Goal: Obtain resource: Obtain resource

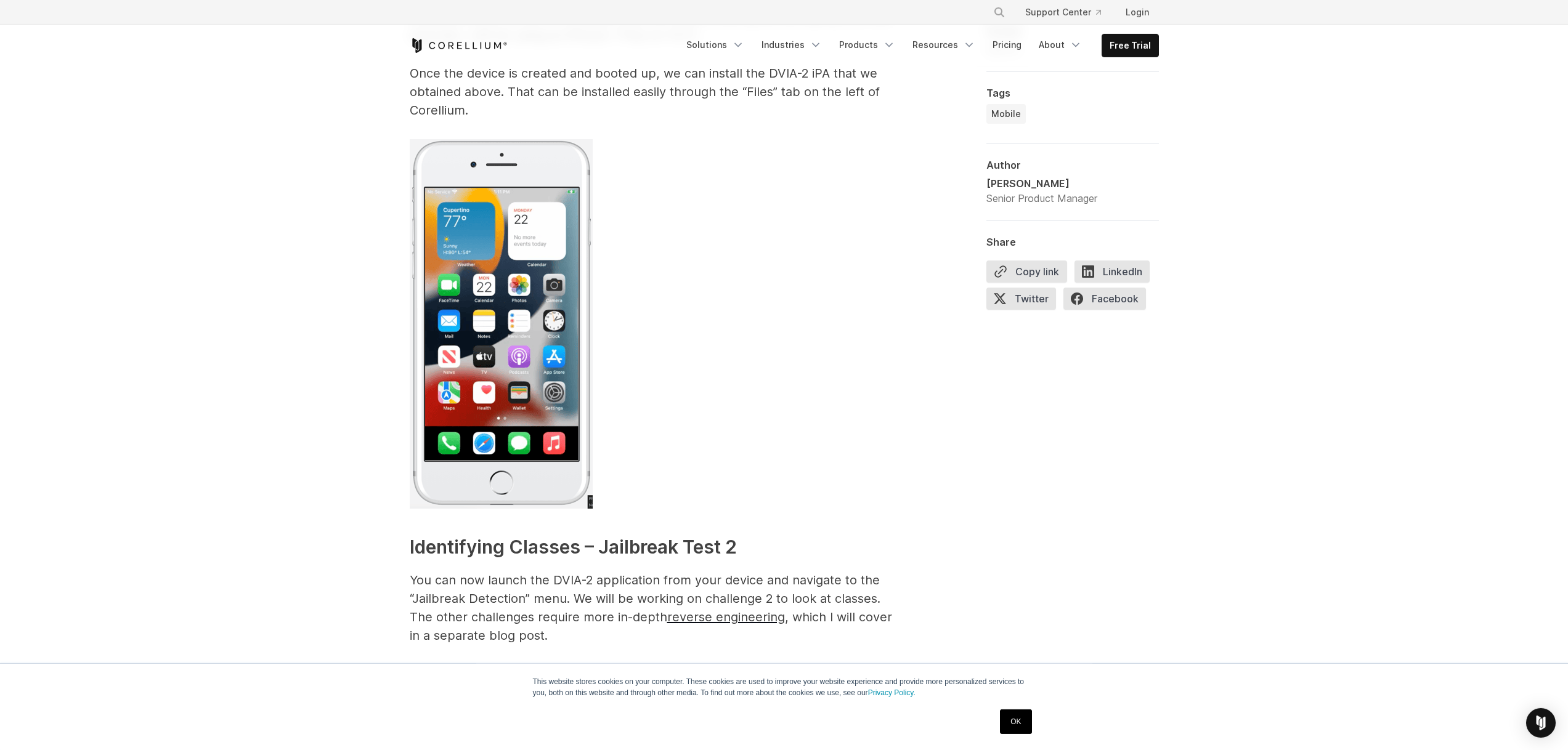
scroll to position [1409, 0]
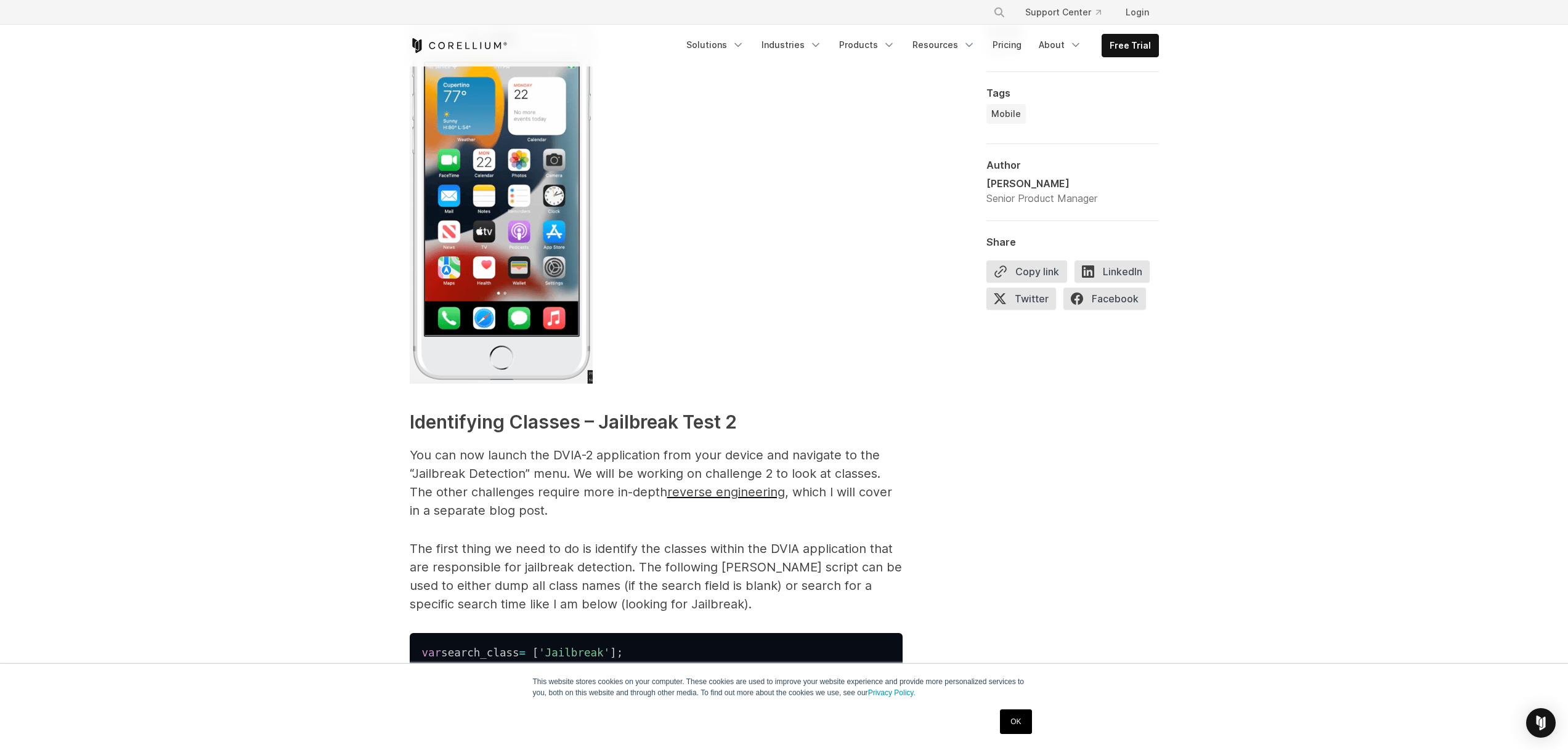
click at [1028, 724] on link "OK" at bounding box center [1016, 721] width 31 height 24
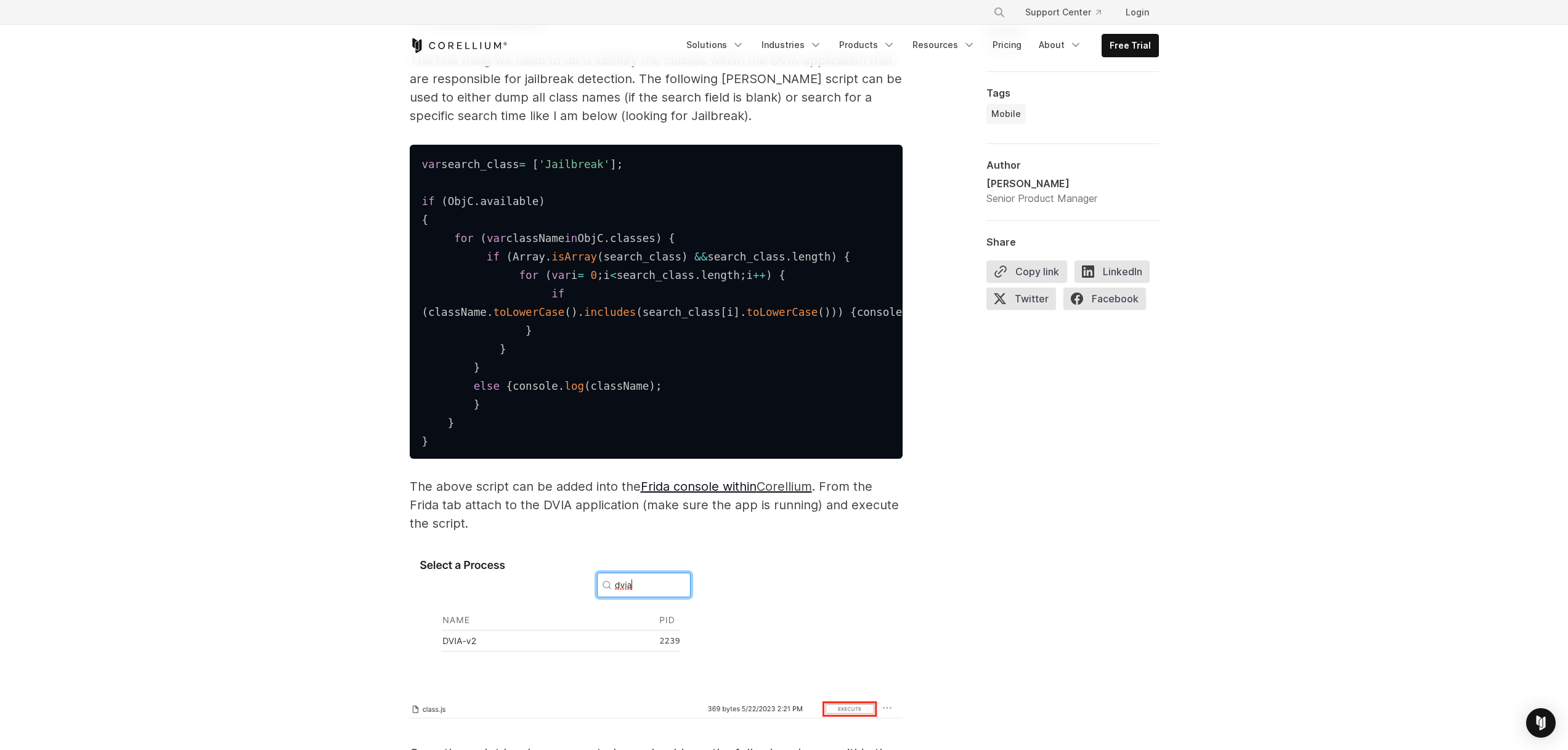
scroll to position [1970, 0]
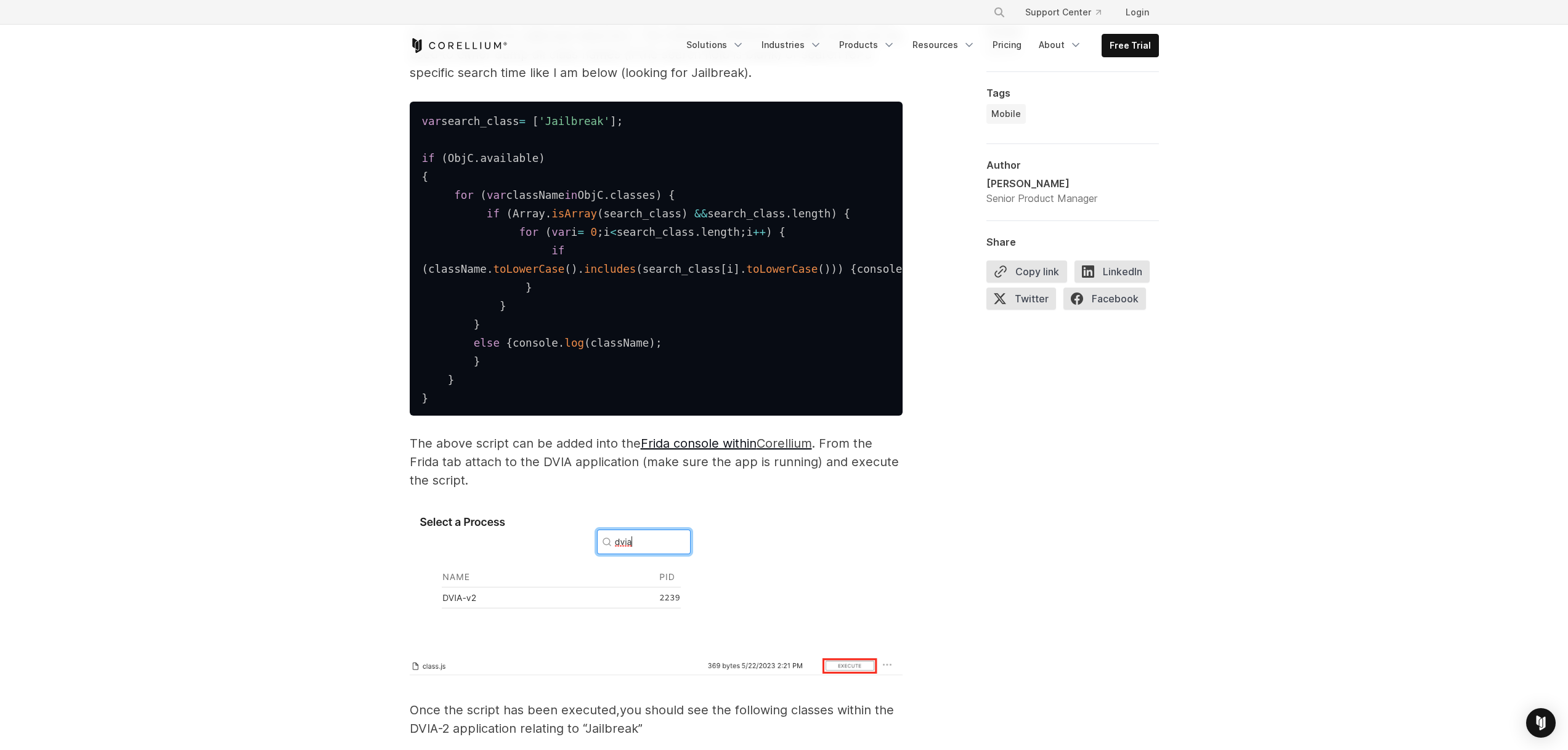
scroll to position [1921, 0]
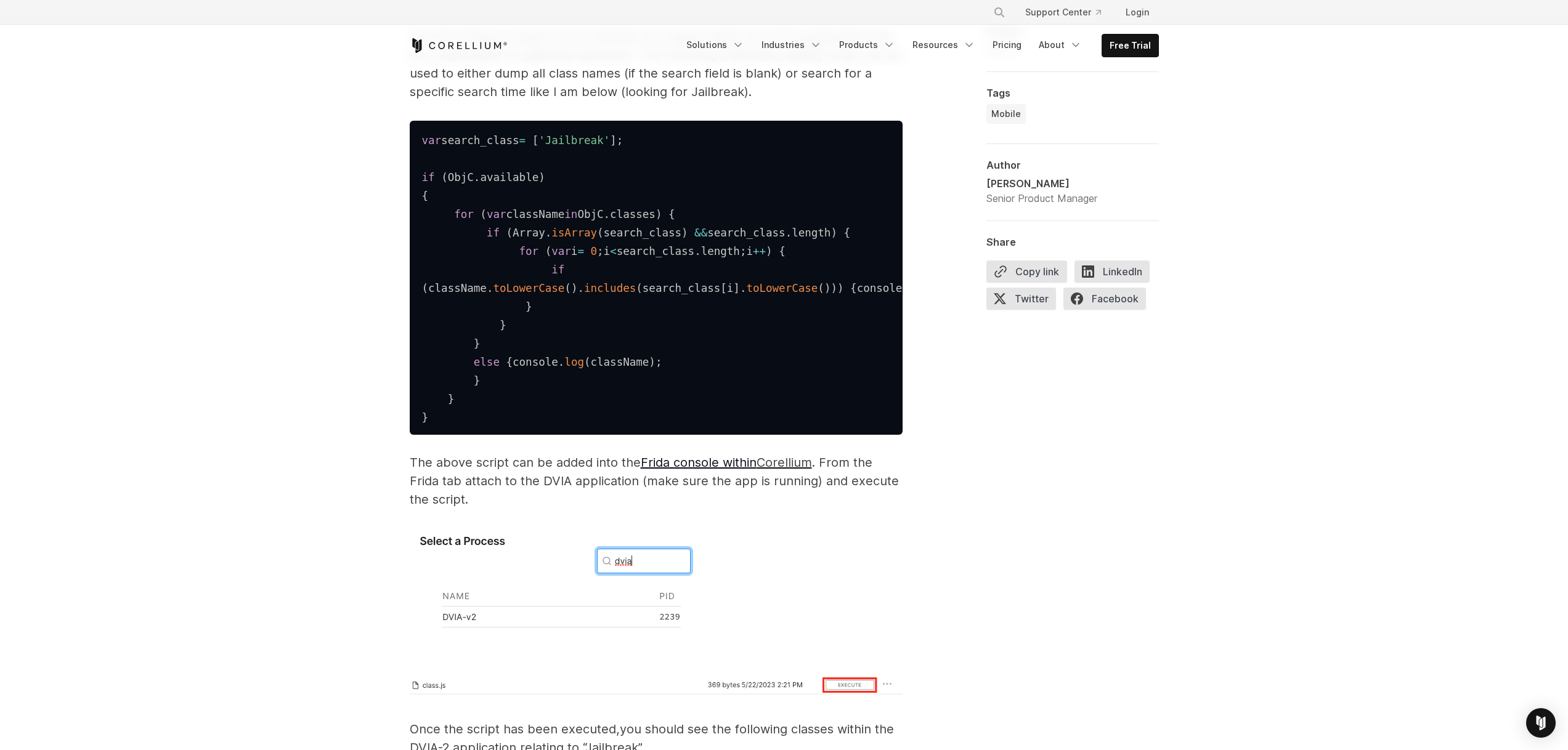
click at [552, 375] on pre "var search_class = [ 'Jailbreak' ] ; if ( ObjC . available ) { for ( var classN…" at bounding box center [656, 278] width 493 height 314
drag, startPoint x: 481, startPoint y: 188, endPoint x: 567, endPoint y: 333, distance: 168.6
click at [564, 319] on pre "var search_class = [ 'Jailbreak' ] ; if ( ObjC . available ) { for ( var classN…" at bounding box center [656, 278] width 493 height 314
click at [569, 370] on pre "var search_class = [ 'Jailbreak' ] ; if ( ObjC . available ) { for ( var classN…" at bounding box center [656, 278] width 493 height 314
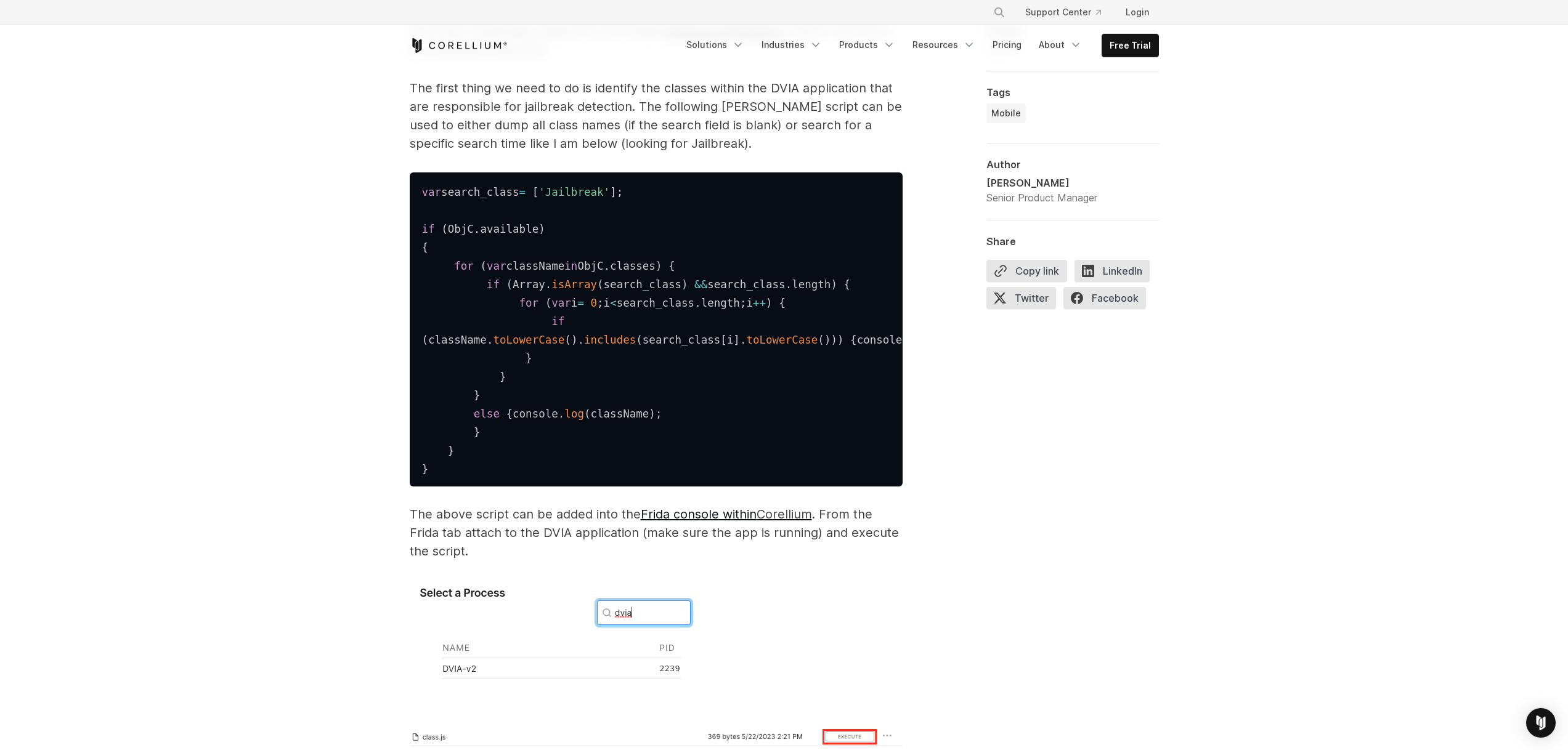
scroll to position [1872, 0]
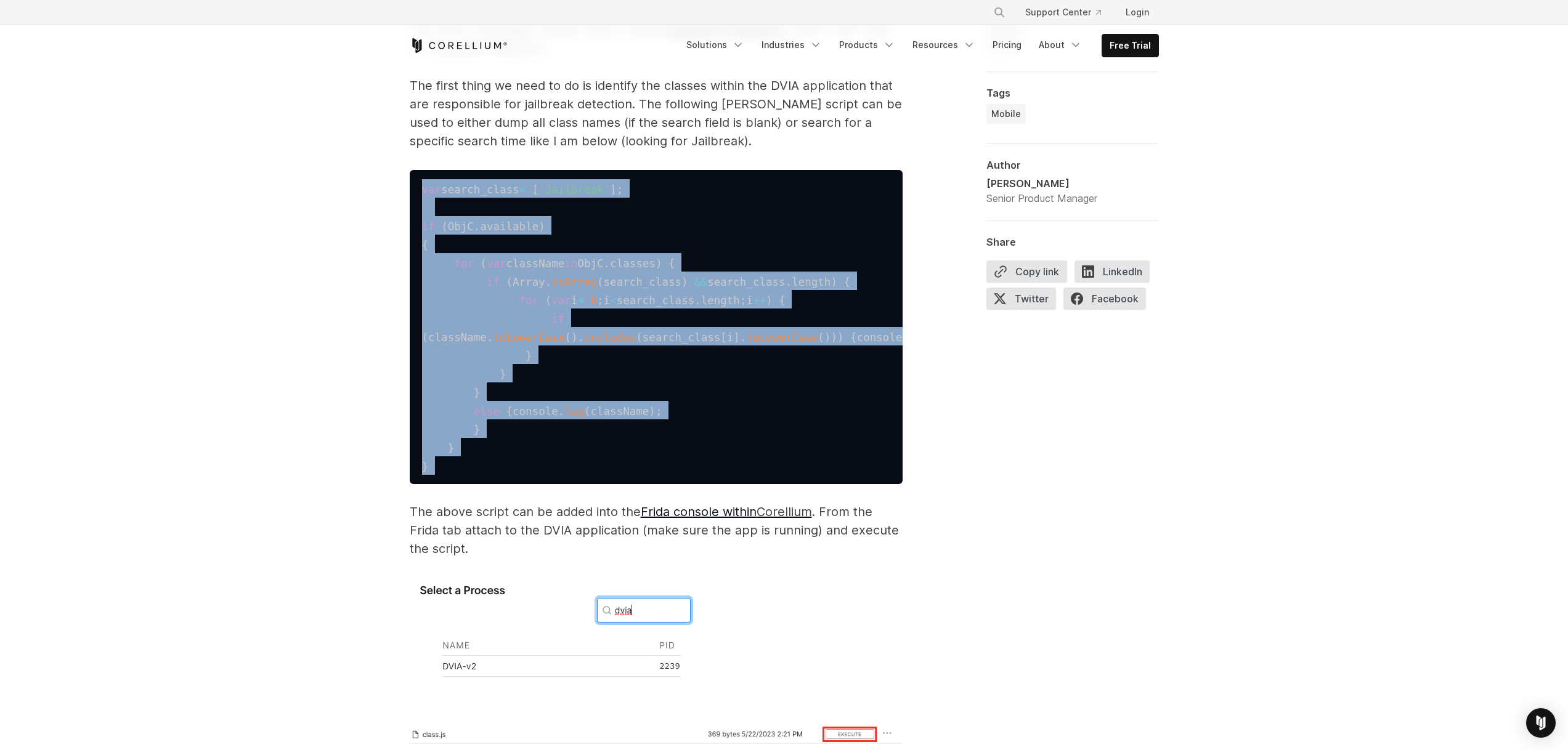
drag, startPoint x: 451, startPoint y: 525, endPoint x: 408, endPoint y: 190, distance: 337.7
click at [409, 190] on pre "var search_class = [ 'Jailbreak' ] ; if ( ObjC . available ) { for ( var classN…" at bounding box center [656, 326] width 493 height 314
copy code "var search_class = [ 'Jailbreak' ] ; if ( ObjC . available ) { for ( var classN…"
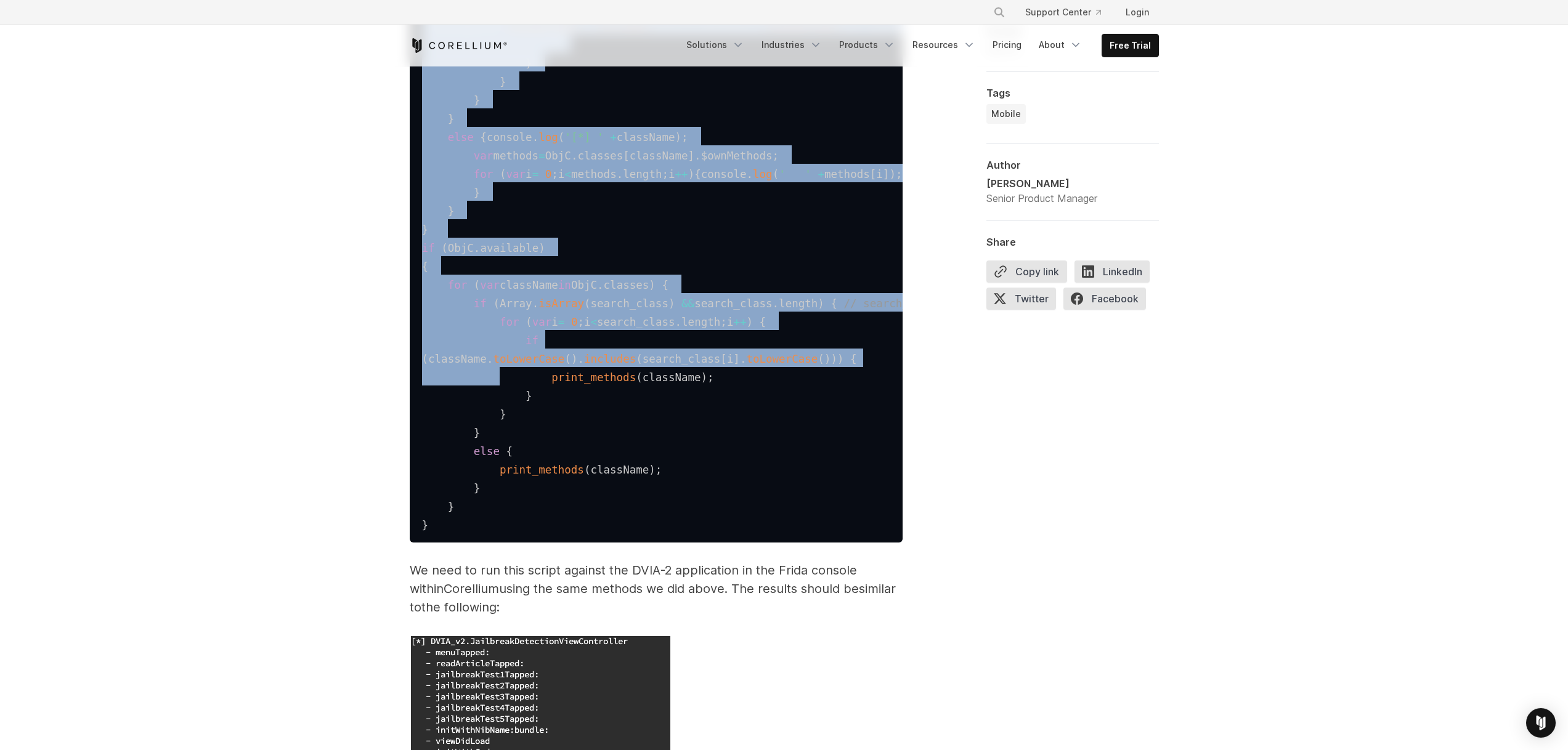
scroll to position [3192, 0]
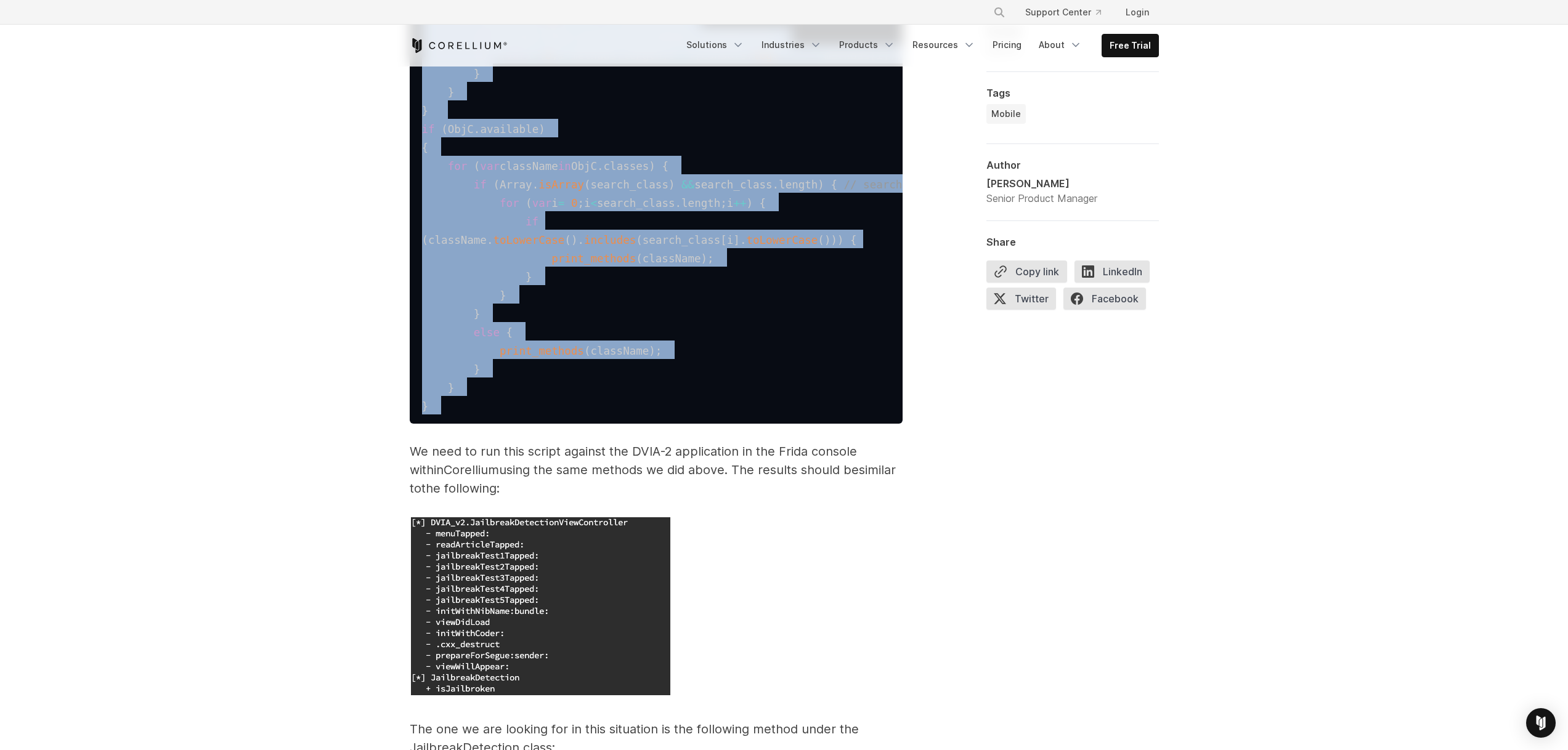
drag, startPoint x: 422, startPoint y: 237, endPoint x: 505, endPoint y: 533, distance: 307.4
click at [505, 424] on pre "var search_class = [ 'JailbreakDetection' ] ; var search_method = [ '' ] ; func…" at bounding box center [656, 54] width 493 height 739
copy code "var search_class = [ 'JailbreakDetection' ] ; var search_method = [ '' ] ; func…"
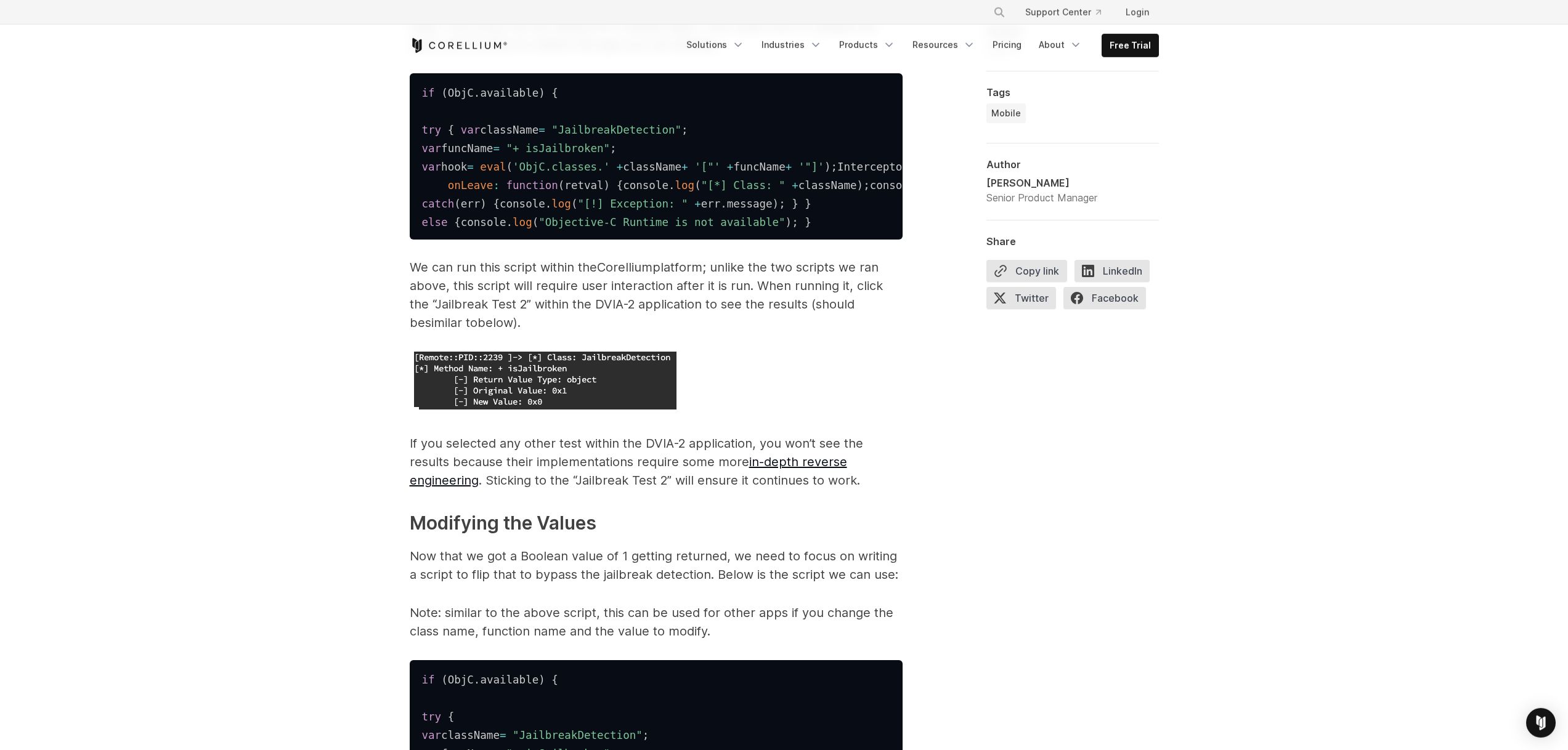
scroll to position [4118, 0]
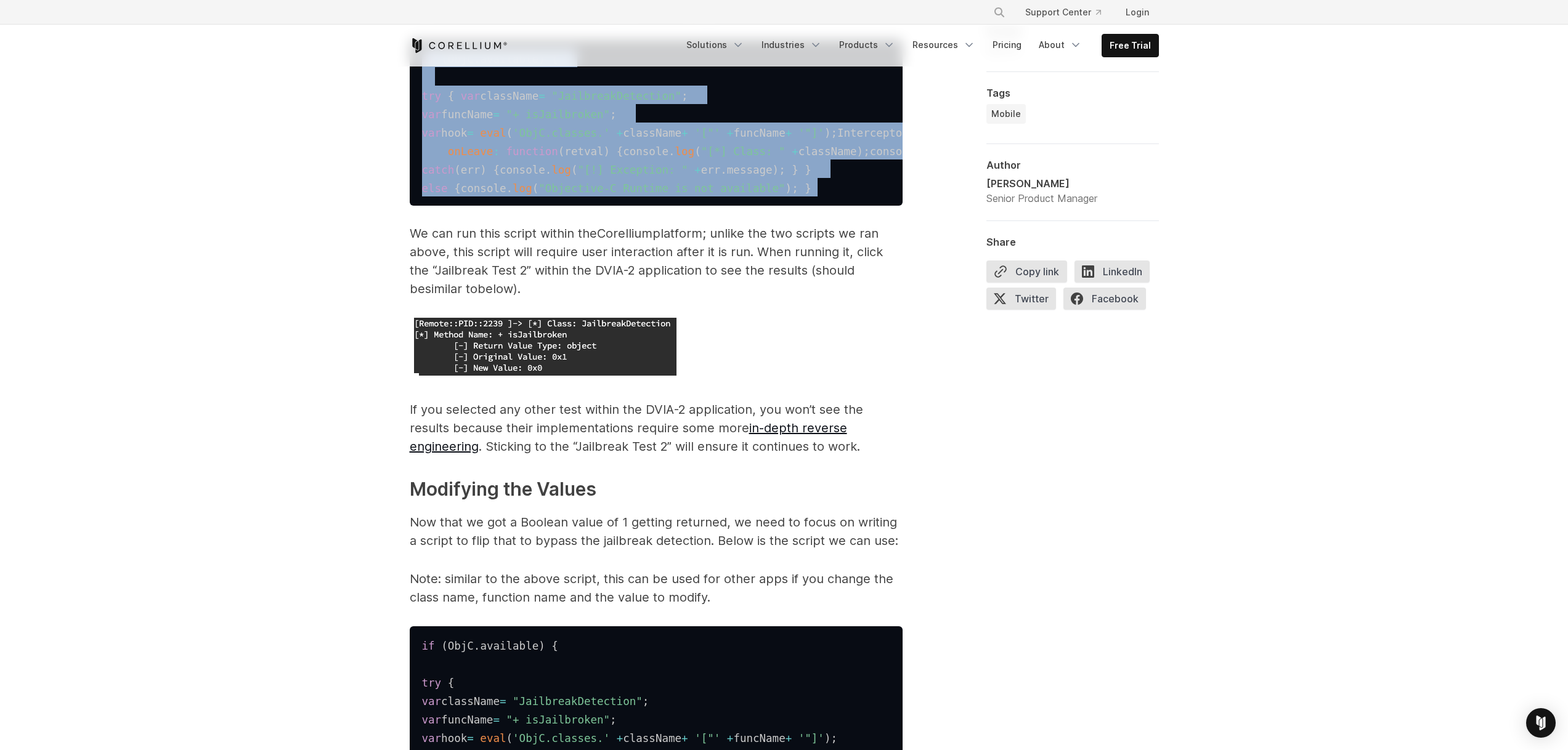
drag, startPoint x: 418, startPoint y: 195, endPoint x: 851, endPoint y: 426, distance: 490.8
click at [851, 206] on pre "if ( ObjC . available ) { try { var className = "JailbreakDetection" ; var func…" at bounding box center [656, 122] width 493 height 166
copy code "if ( ObjC . available ) { try { var className = "JailbreakDetection" ; var func…"
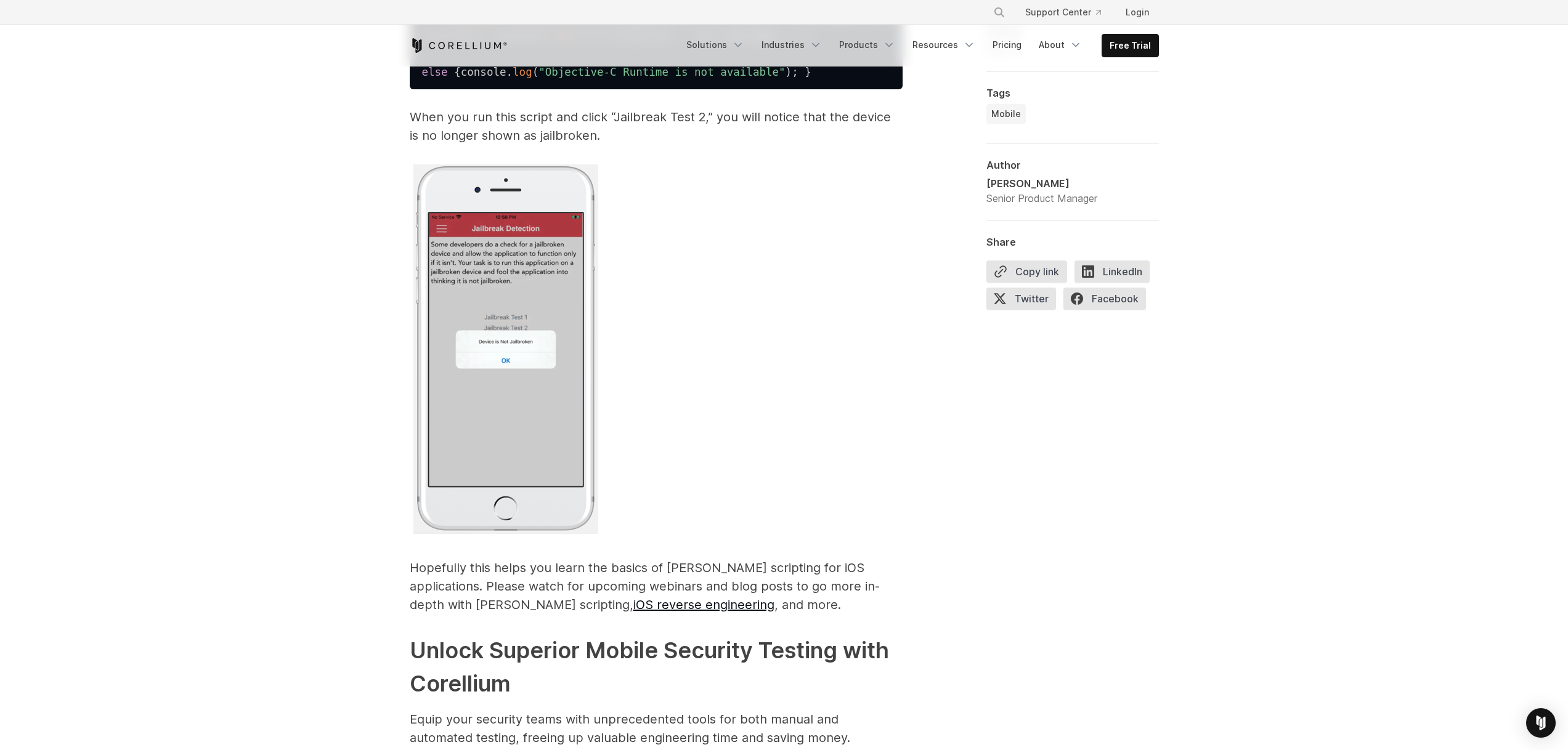
scroll to position [4748, 0]
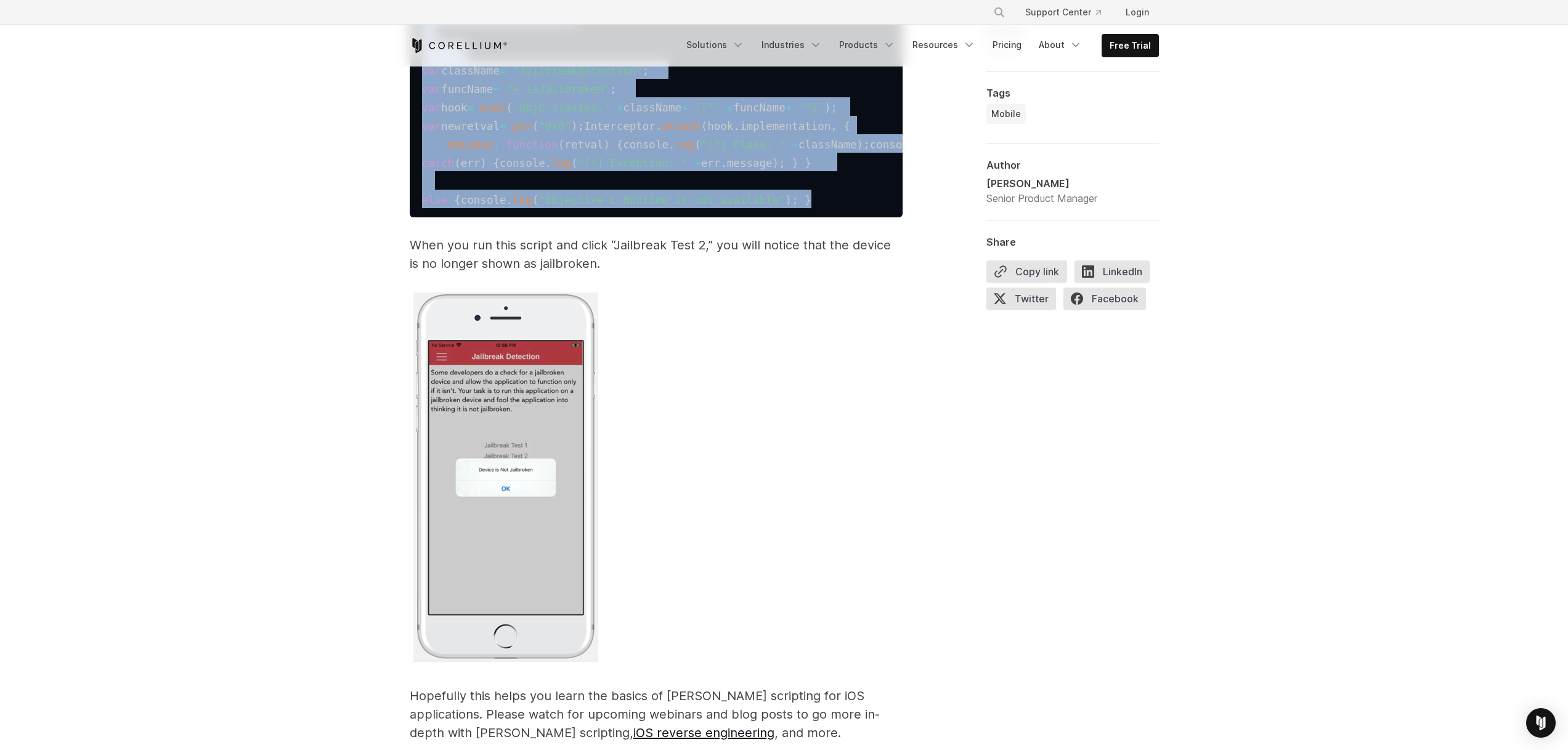
drag, startPoint x: 424, startPoint y: 229, endPoint x: 813, endPoint y: 550, distance: 504.3
click at [813, 217] on pre "if ( ObjC . available ) { try { var className = "JailbreakDetection" ; var func…" at bounding box center [656, 107] width 493 height 222
copy code "if ( ObjC . available ) { try { var className = "JailbreakDetection" ; var func…"
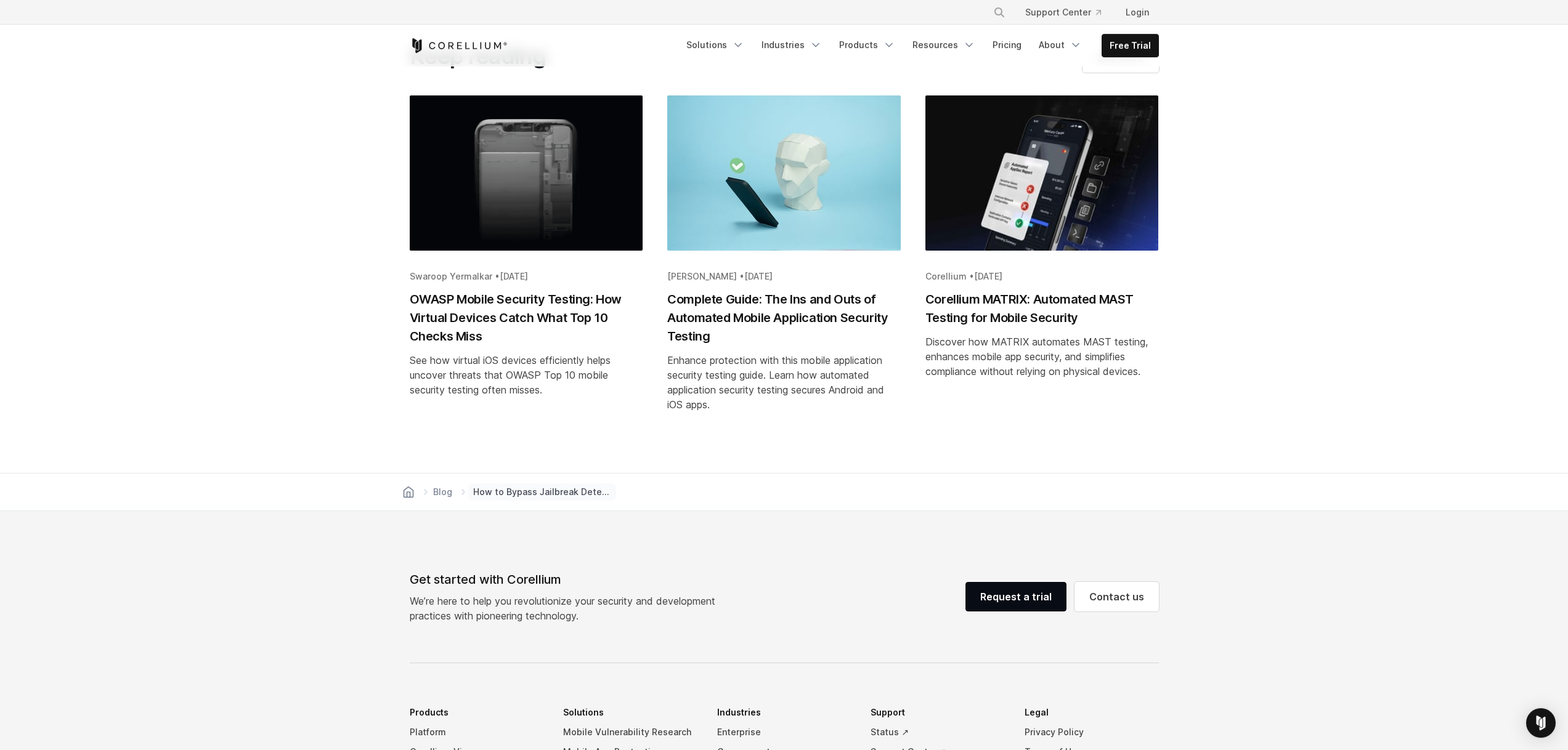
scroll to position [5793, 0]
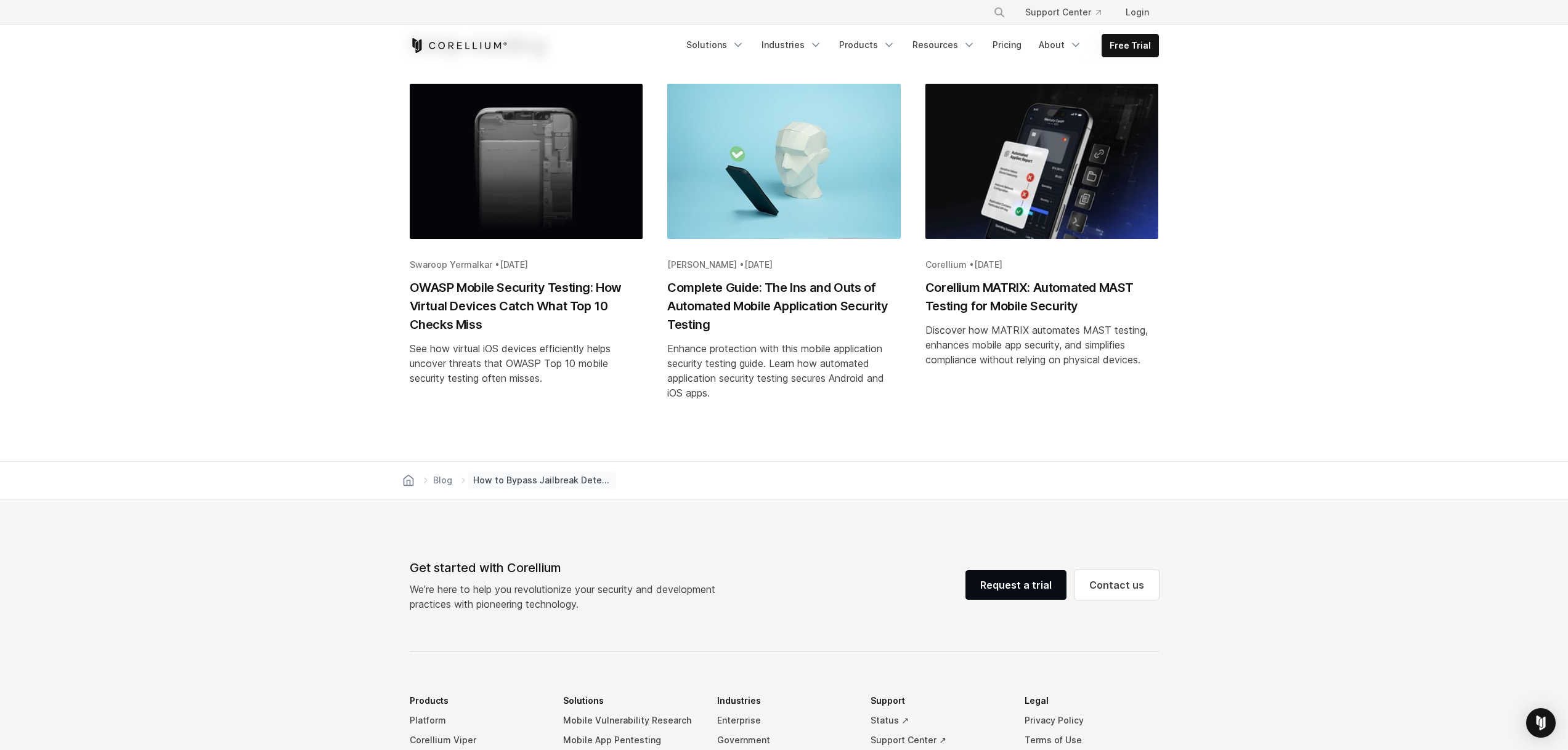
click at [380, 360] on section "Keep reading See more [PERSON_NAME] • [DATE] OWASP Mobile Security Testing: How…" at bounding box center [784, 223] width 1568 height 478
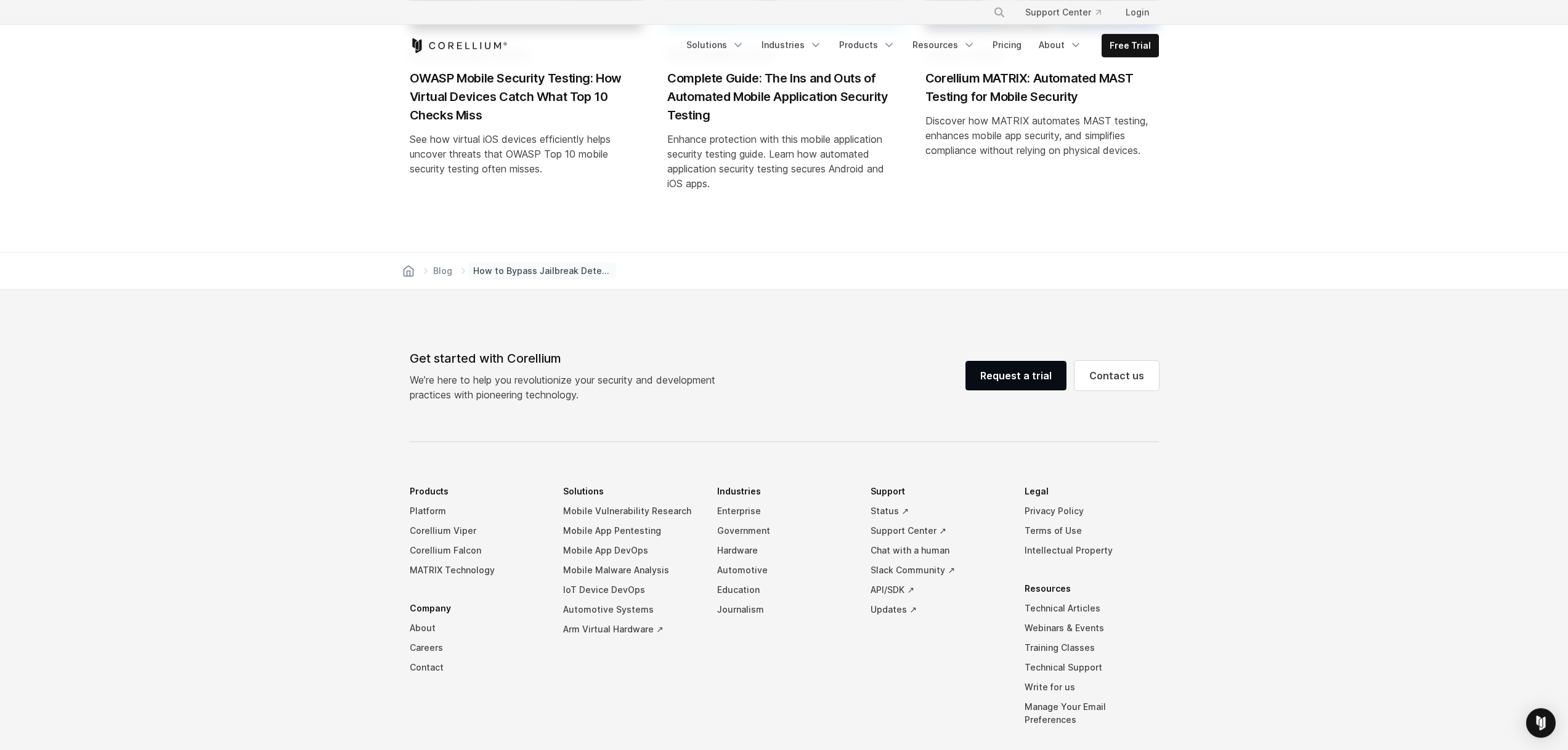
scroll to position [6117, 0]
